Goal: Task Accomplishment & Management: Manage account settings

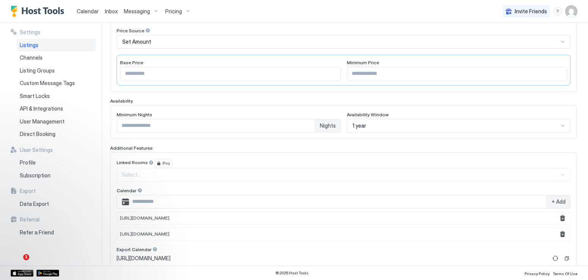
scroll to position [132, 0]
click at [203, 172] on div "Select..." at bounding box center [344, 174] width 454 height 14
click at [204, 175] on div "Select..." at bounding box center [344, 174] width 454 height 14
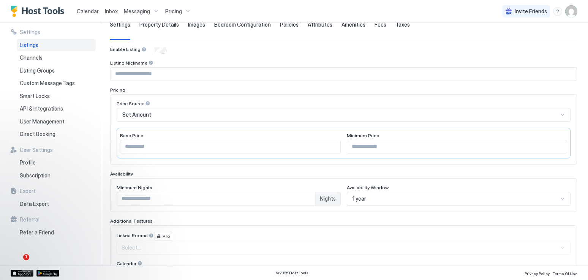
scroll to position [58, 0]
click at [221, 114] on div "Set Amount" at bounding box center [340, 115] width 436 height 7
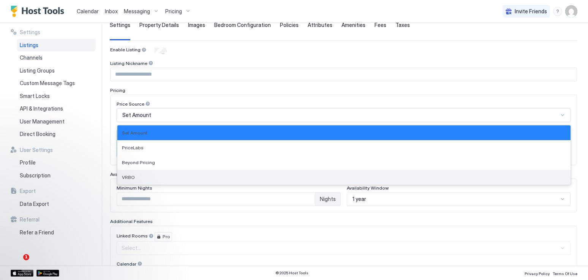
click at [209, 181] on div "VRBO" at bounding box center [343, 177] width 453 height 15
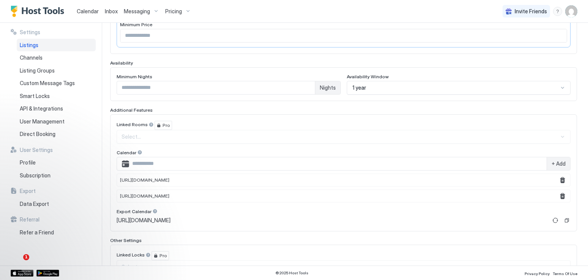
scroll to position [227, 0]
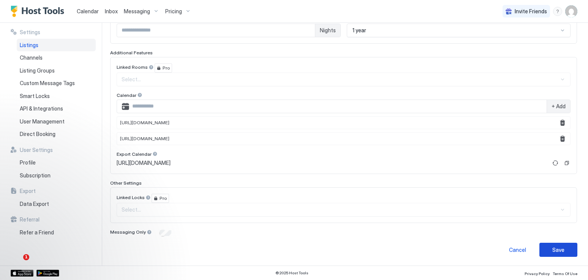
click at [555, 247] on div "Save" at bounding box center [558, 250] width 12 height 8
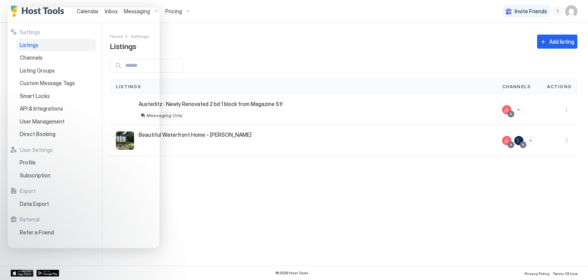
click at [257, 34] on div "Home Settings Listings Add listing" at bounding box center [344, 41] width 468 height 19
click at [310, 194] on div "Settings Home Settings Listings Add listing Listings Channels Actions Austerlit…" at bounding box center [349, 144] width 478 height 243
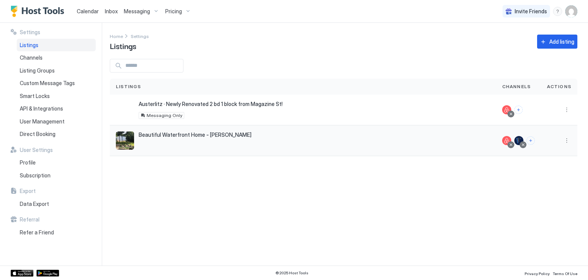
click at [165, 139] on div "Beautiful Waterfront Home - [PERSON_NAME] [STREET_ADDRESS]" at bounding box center [303, 140] width 374 height 18
click at [163, 132] on span "Beautiful Waterfront Home - [PERSON_NAME]" at bounding box center [195, 134] width 113 height 7
click at [163, 135] on span "Beautiful Waterfront Home - [PERSON_NAME]" at bounding box center [195, 134] width 113 height 7
click at [167, 148] on div "Beautiful Waterfront Home - [PERSON_NAME] [STREET_ADDRESS]" at bounding box center [303, 140] width 374 height 18
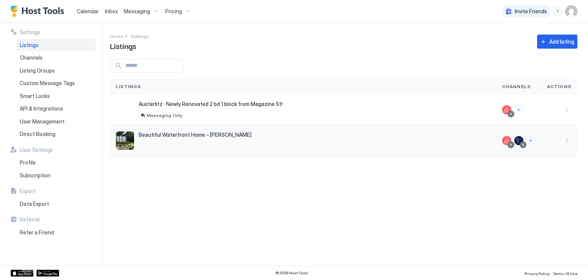
click at [129, 141] on img "listing image" at bounding box center [125, 140] width 18 height 18
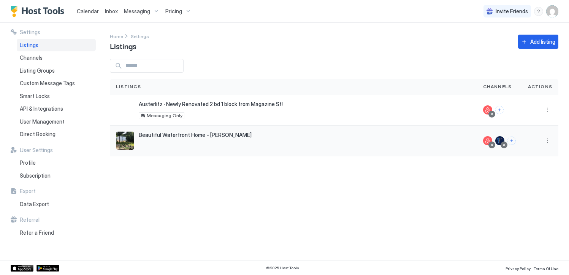
click at [124, 138] on img "listing image" at bounding box center [125, 140] width 18 height 18
click at [157, 136] on span "Beautiful Waterfront Home - [PERSON_NAME]" at bounding box center [195, 134] width 113 height 7
click at [109, 148] on div "Settings Listings Channels Listing Groups Custom Message Tags Smart Locks API &…" at bounding box center [284, 141] width 569 height 237
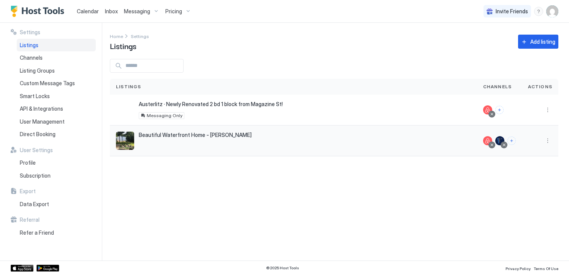
click at [545, 141] on button "More options" at bounding box center [547, 140] width 9 height 9
click at [525, 153] on span "Messaging" at bounding box center [525, 151] width 25 height 6
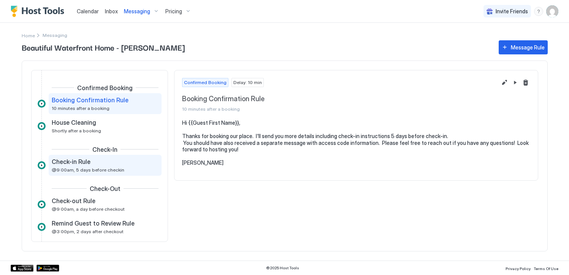
click at [98, 173] on div "Check-in Rule @9:00am, 5 days before checkin" at bounding box center [105, 165] width 113 height 21
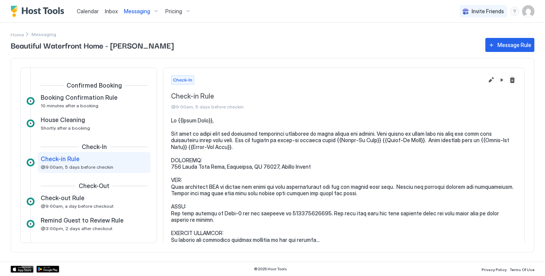
click at [39, 10] on img "Host Tools Logo" at bounding box center [39, 11] width 57 height 11
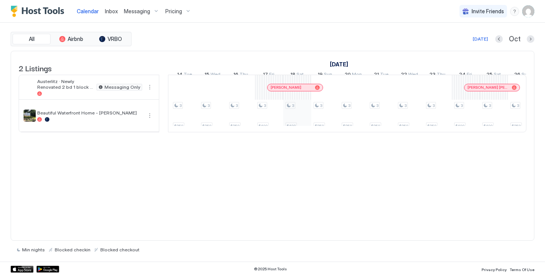
click at [291, 113] on div "3 $350 3 $350 3 $350 3 $350 3 $350 3 $350 3 $350 3 $350 3 $350 3 $350 3 $350 3 …" at bounding box center [100, 103] width 1490 height 57
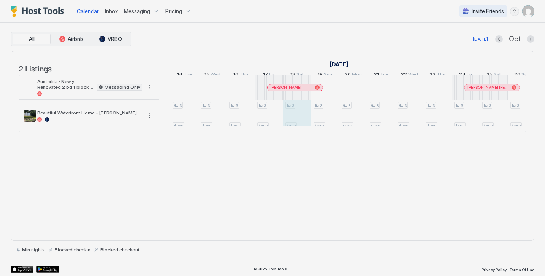
click at [291, 113] on div at bounding box center [272, 138] width 545 height 276
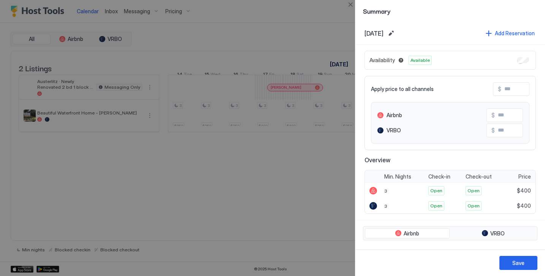
click at [297, 188] on div at bounding box center [272, 138] width 545 height 276
click at [518, 265] on div "Save" at bounding box center [518, 263] width 12 height 8
